Goal: Task Accomplishment & Management: Manage account settings

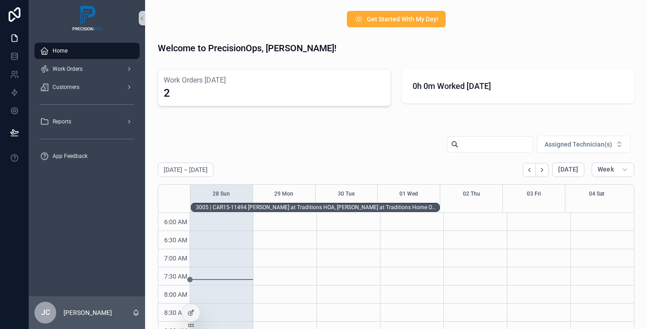
scroll to position [218, 0]
click at [117, 126] on div "Reports" at bounding box center [87, 121] width 94 height 15
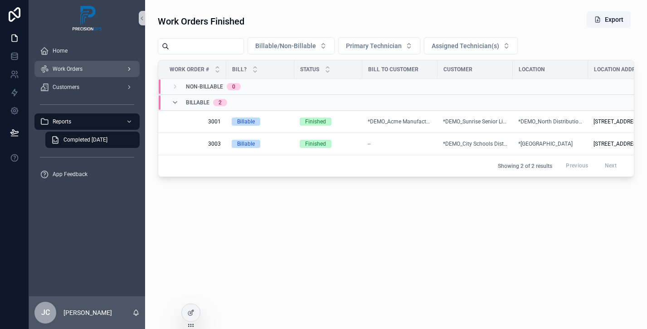
click at [96, 72] on div "Work Orders" at bounding box center [87, 69] width 94 height 15
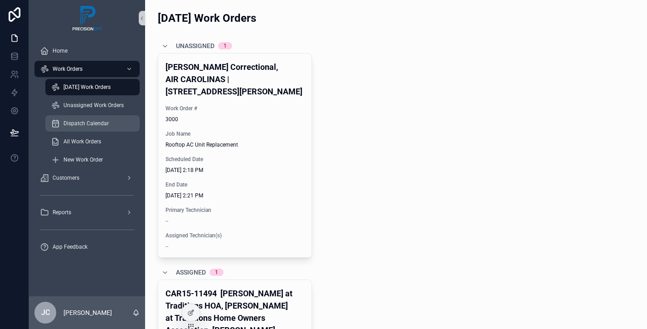
click at [102, 125] on span "Dispatch Calendar" at bounding box center [85, 123] width 45 height 7
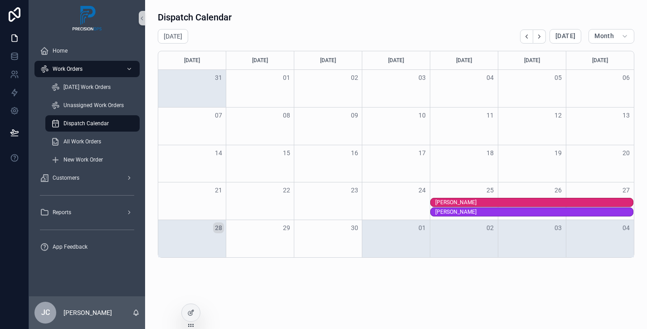
scroll to position [5, 0]
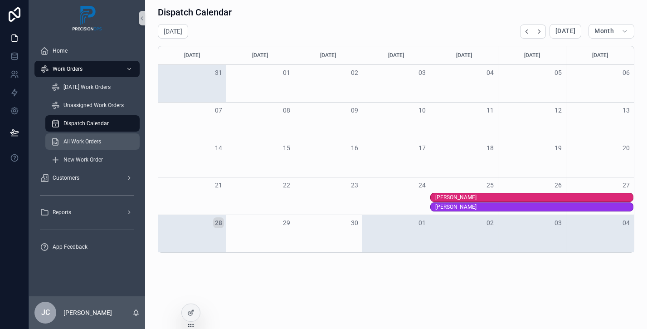
click at [107, 142] on div "All Work Orders" at bounding box center [92, 141] width 83 height 15
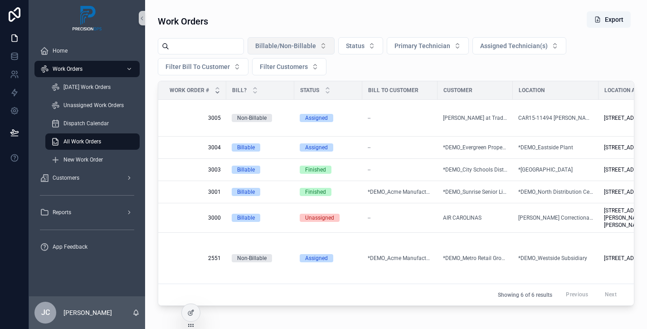
click at [329, 50] on button "Billable/Non-Billable" at bounding box center [290, 45] width 87 height 17
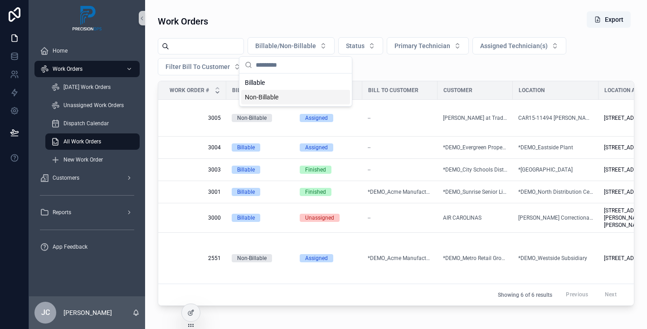
click at [288, 99] on div "Non-Billable" at bounding box center [295, 97] width 109 height 15
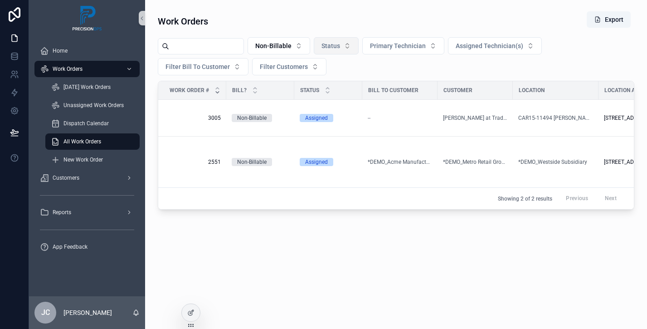
click at [350, 48] on button "Status" at bounding box center [336, 45] width 45 height 17
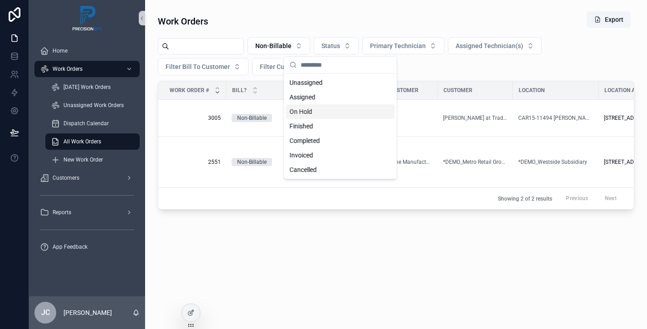
click at [317, 114] on div "On Hold" at bounding box center [340, 111] width 109 height 15
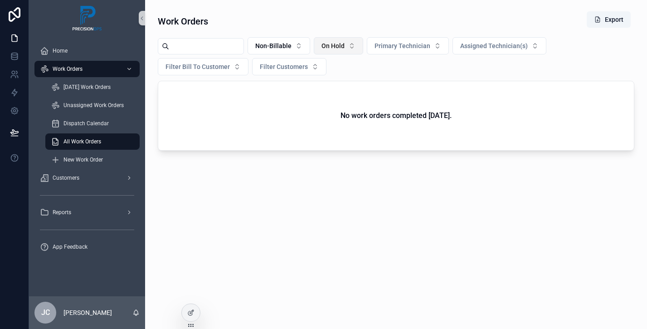
click at [353, 53] on button "On Hold" at bounding box center [338, 45] width 49 height 17
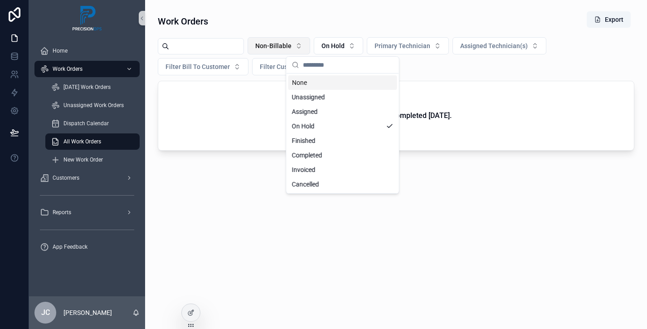
click at [291, 48] on span "Non-Billable" at bounding box center [273, 45] width 36 height 9
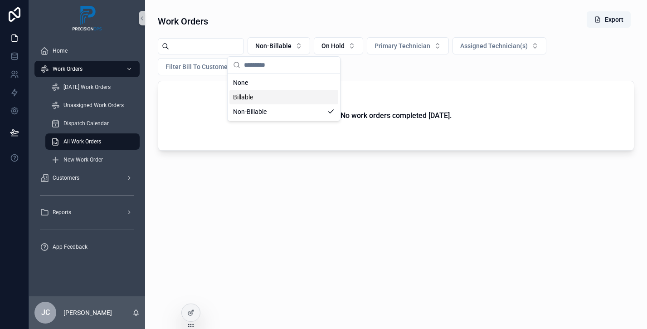
click at [256, 98] on div "Billable" at bounding box center [283, 97] width 109 height 15
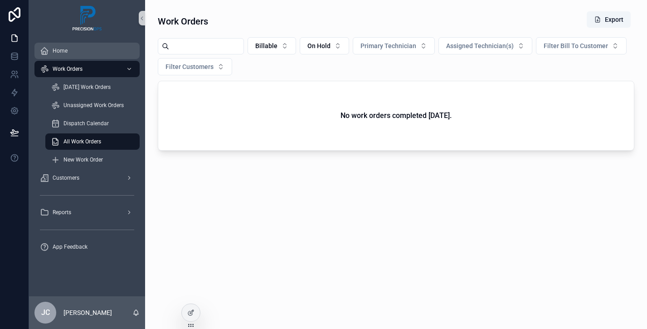
click at [64, 52] on span "Home" at bounding box center [60, 50] width 15 height 7
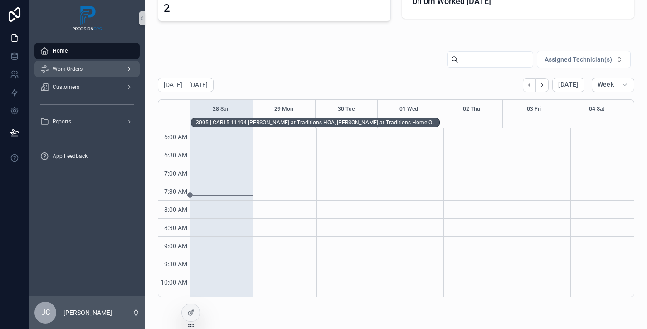
click at [93, 72] on div "Work Orders" at bounding box center [87, 69] width 94 height 15
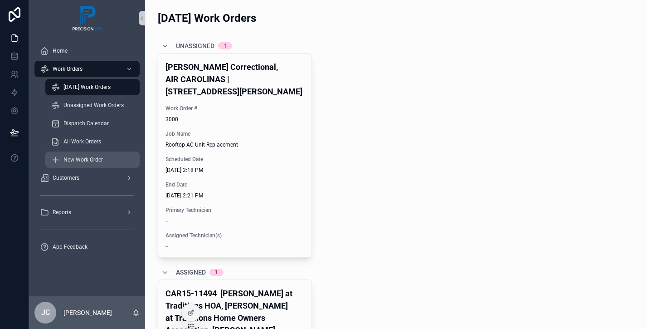
click at [84, 157] on span "New Work Order" at bounding box center [82, 159] width 39 height 7
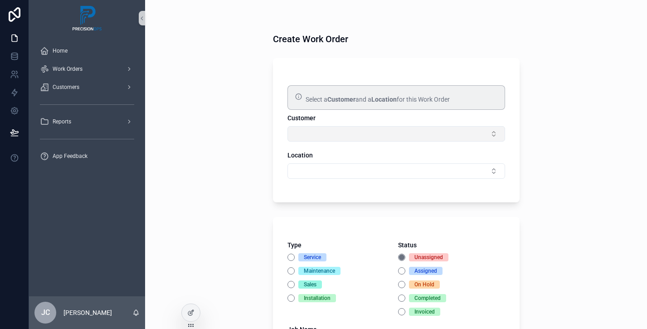
click at [371, 136] on button "Select Button" at bounding box center [396, 133] width 218 height 15
type input "*"
click at [293, 150] on icon "scrollable content" at bounding box center [293, 151] width 7 height 7
click at [315, 150] on input "****" at bounding box center [397, 152] width 195 height 16
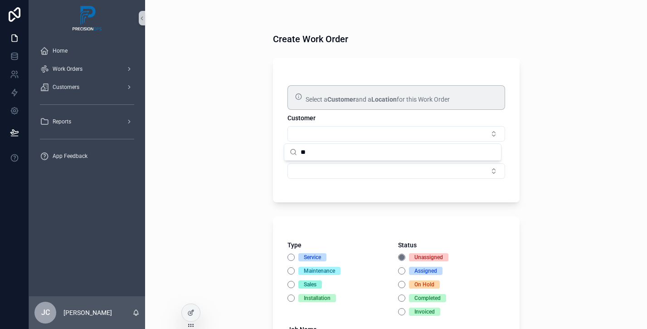
type input "*"
click at [544, 139] on div "Create Work Order Select a Customer and a Location for this Work Order Customer…" at bounding box center [396, 164] width 502 height 329
click at [79, 90] on span "Customers" at bounding box center [66, 86] width 27 height 7
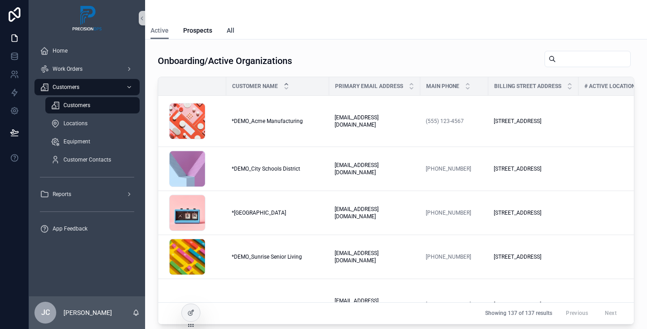
click at [229, 32] on span "All" at bounding box center [231, 30] width 8 height 9
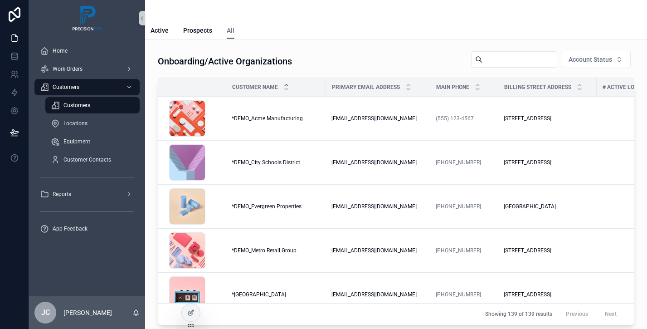
click at [491, 61] on input "scrollable content" at bounding box center [519, 59] width 74 height 13
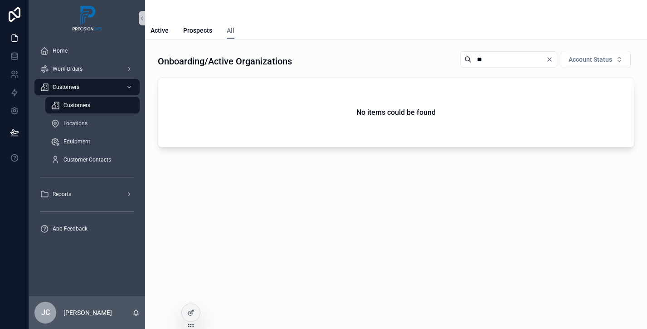
type input "*"
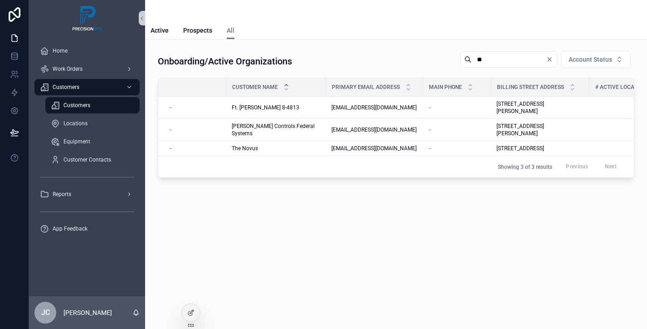
type input "*"
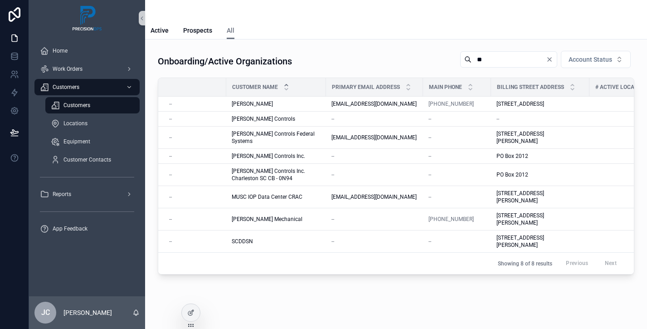
type input "*"
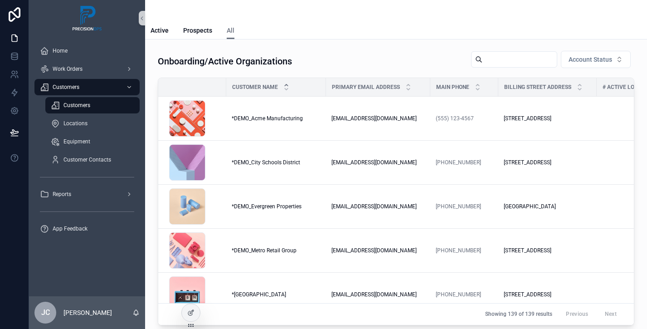
click at [86, 103] on span "Customers" at bounding box center [76, 105] width 27 height 7
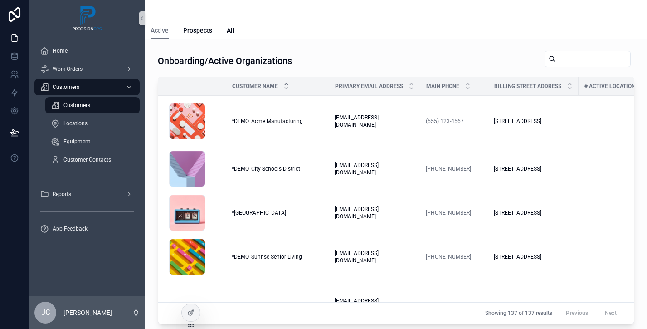
click at [86, 103] on span "Customers" at bounding box center [76, 105] width 27 height 7
click at [556, 57] on input "scrollable content" at bounding box center [593, 59] width 74 height 13
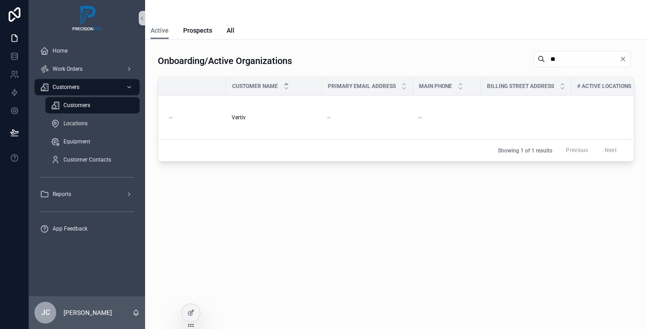
type input "*"
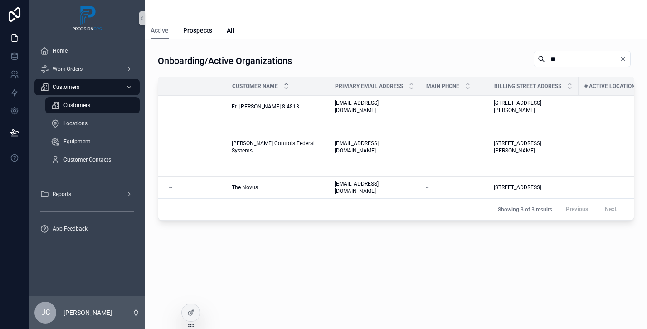
type input "*"
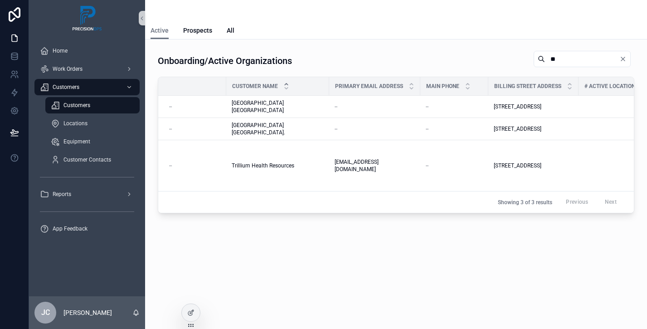
type input "*"
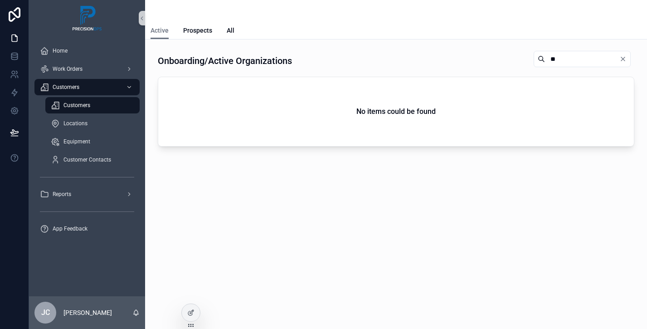
type input "*"
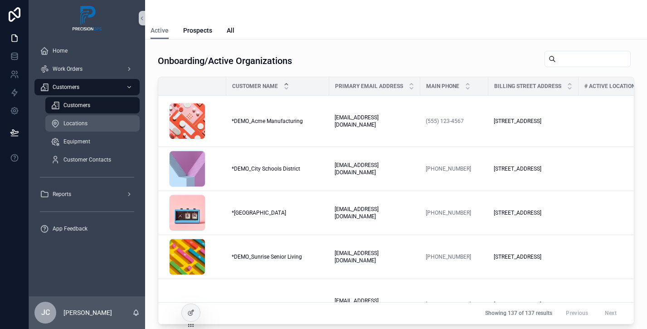
click at [85, 127] on div "Locations" at bounding box center [92, 123] width 83 height 15
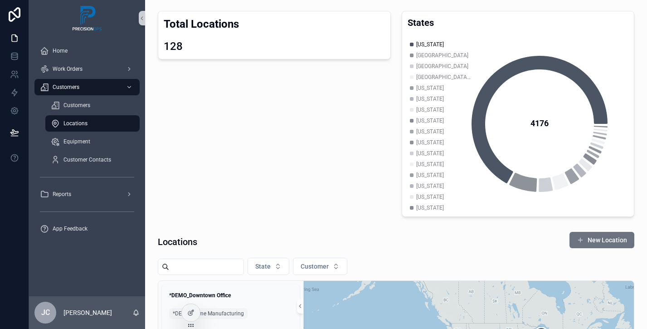
click at [432, 40] on div "[US_STATE]" at bounding box center [427, 44] width 34 height 11
click at [432, 43] on span "[US_STATE]" at bounding box center [430, 44] width 28 height 7
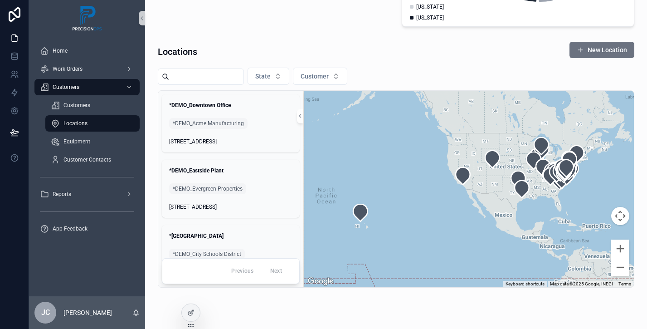
scroll to position [190, 0]
click at [279, 76] on button "State" at bounding box center [268, 75] width 42 height 17
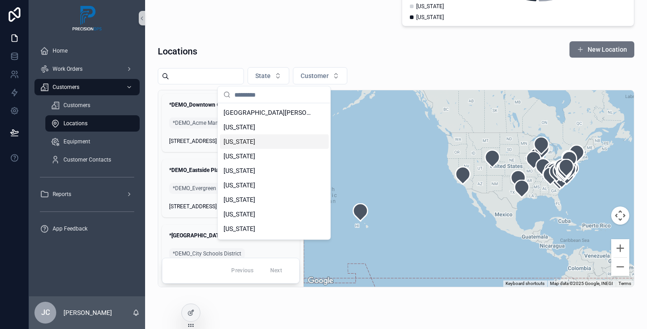
scroll to position [44, 0]
click at [270, 199] on div "[US_STATE]" at bounding box center [274, 198] width 109 height 15
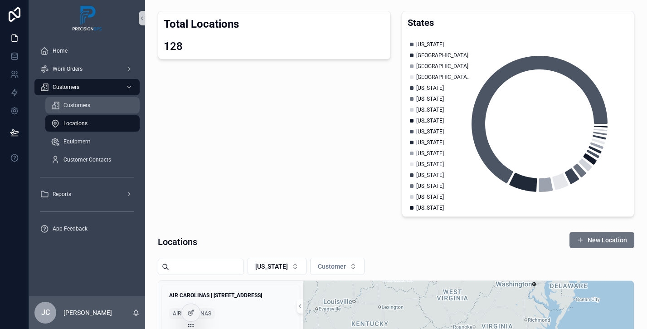
click at [82, 100] on div "Customers" at bounding box center [92, 105] width 83 height 15
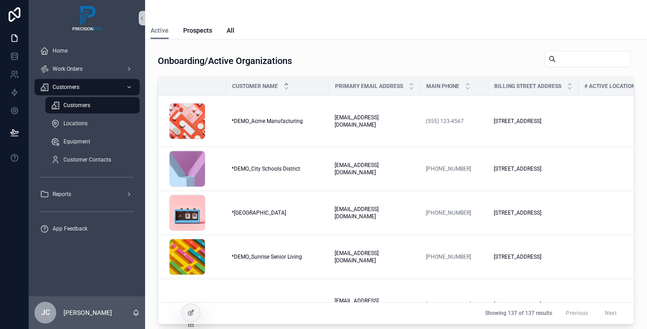
click at [556, 61] on input "scrollable content" at bounding box center [593, 59] width 74 height 13
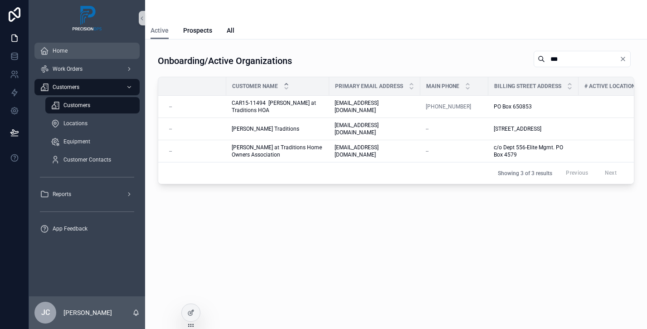
type input "***"
click at [63, 53] on span "Home" at bounding box center [60, 50] width 15 height 7
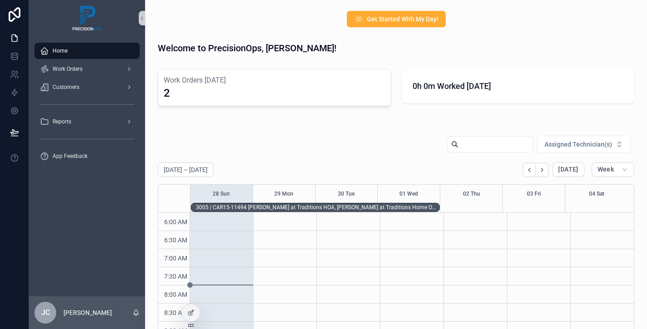
scroll to position [218, 0]
click at [98, 72] on div "Work Orders" at bounding box center [87, 69] width 94 height 15
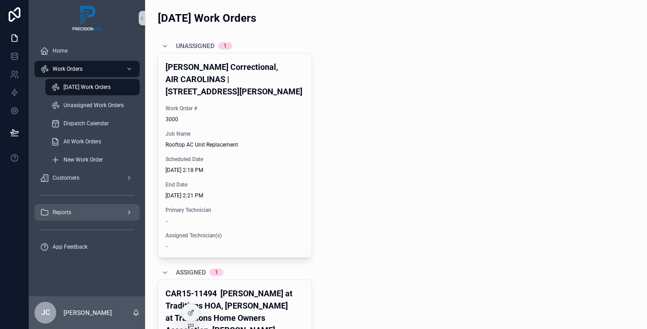
click at [114, 213] on div "Reports" at bounding box center [87, 212] width 94 height 15
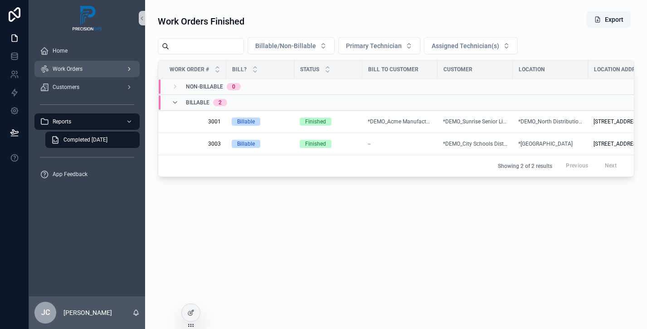
click at [76, 72] on span "Work Orders" at bounding box center [68, 68] width 30 height 7
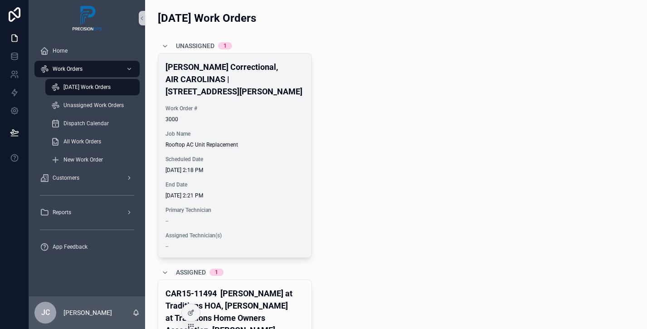
click at [275, 181] on span "End Date" at bounding box center [234, 184] width 139 height 7
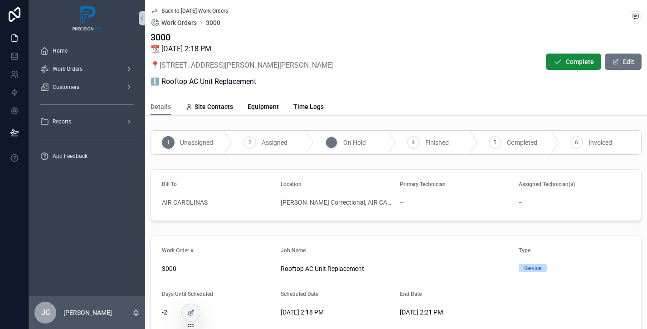
click at [334, 145] on div "3" at bounding box center [331, 142] width 13 height 13
click at [619, 64] on button "Edit" at bounding box center [623, 61] width 37 height 16
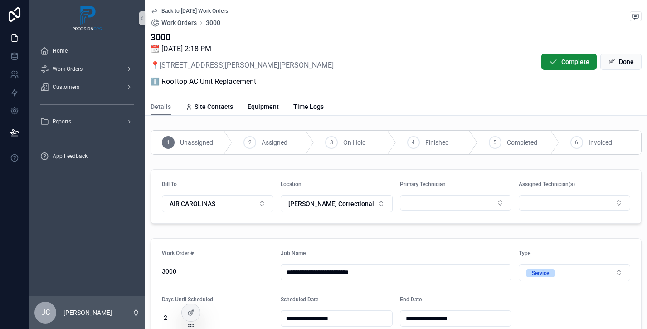
drag, startPoint x: 457, startPoint y: 0, endPoint x: 477, endPoint y: 73, distance: 74.6
click at [477, 73] on div "3000 📆 [DATE] 2:18 PM 📍 [STREET_ADDRESS][PERSON_NAME][PERSON_NAME] ℹ️ Rooftop A…" at bounding box center [395, 62] width 491 height 62
